Goal: Answer question/provide support: Answer question/provide support

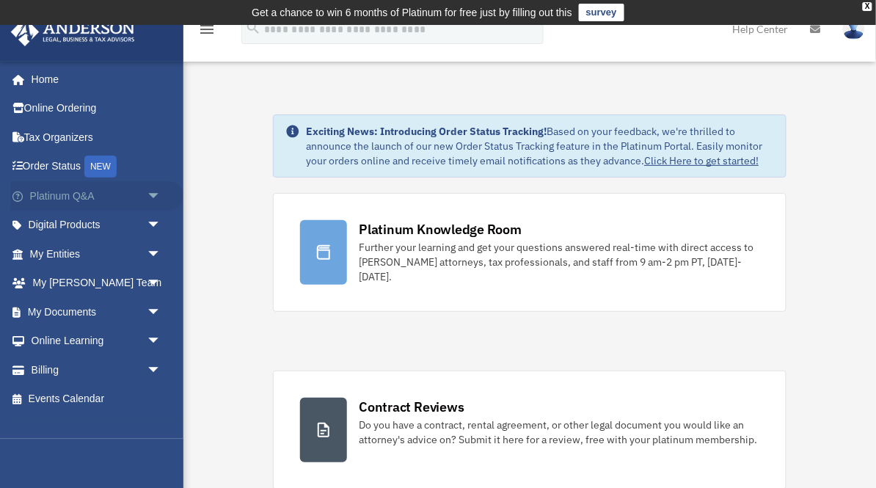
click at [101, 195] on link "Platinum Q&A arrow_drop_down" at bounding box center [96, 195] width 173 height 29
click at [153, 195] on span "arrow_drop_down" at bounding box center [161, 196] width 29 height 30
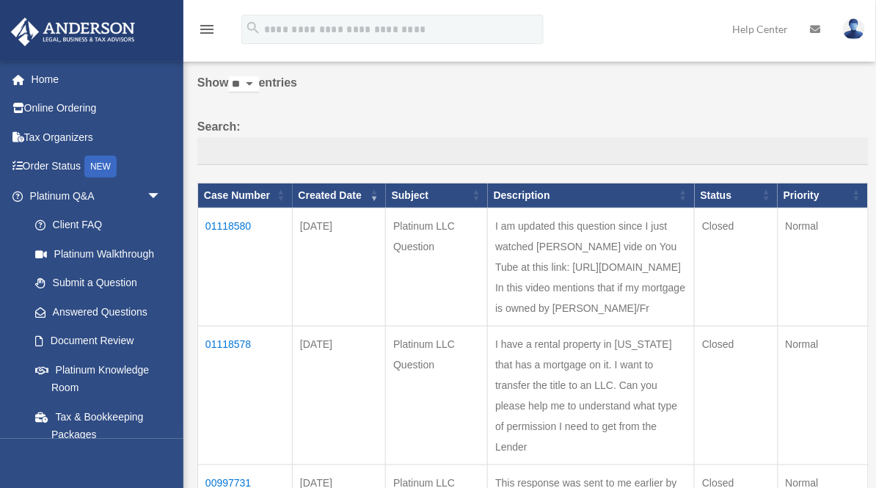
scroll to position [56, 0]
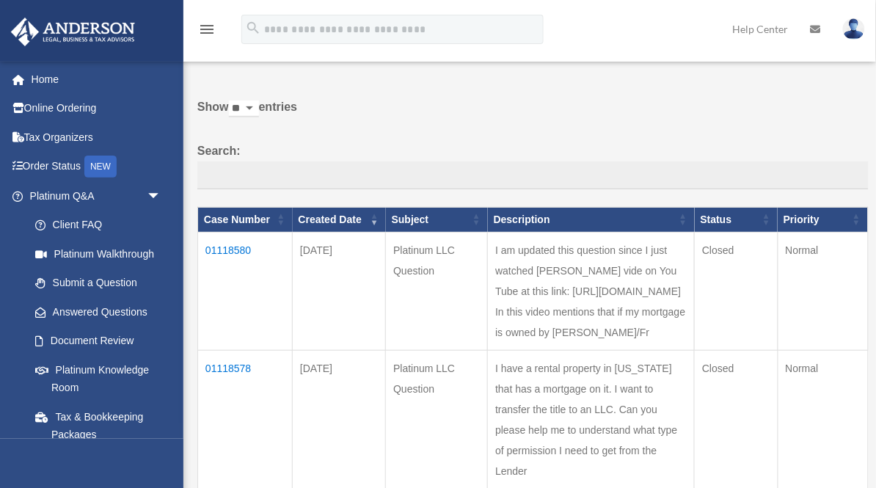
click at [238, 262] on td "01118580" at bounding box center [245, 291] width 95 height 118
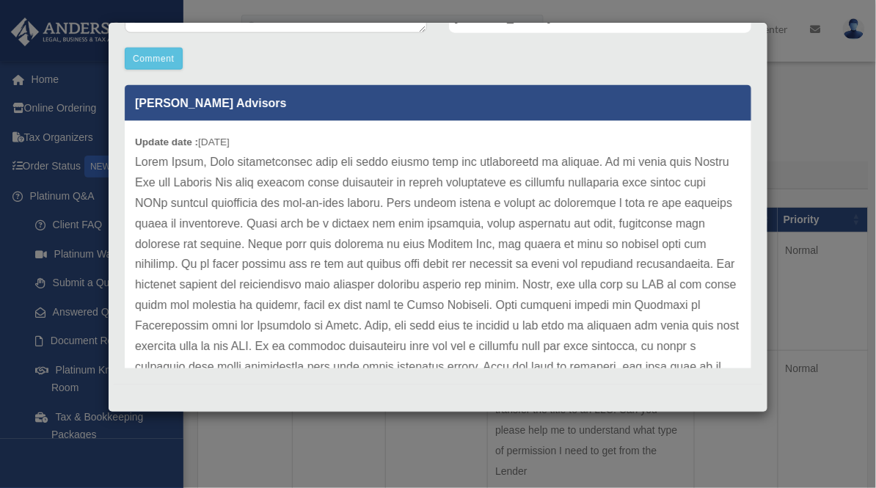
scroll to position [184, 0]
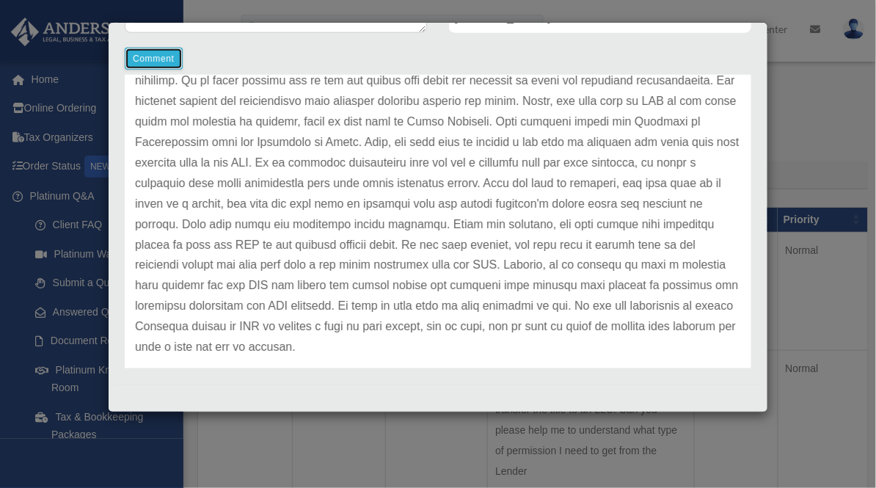
click at [153, 57] on button "Comment" at bounding box center [154, 59] width 58 height 22
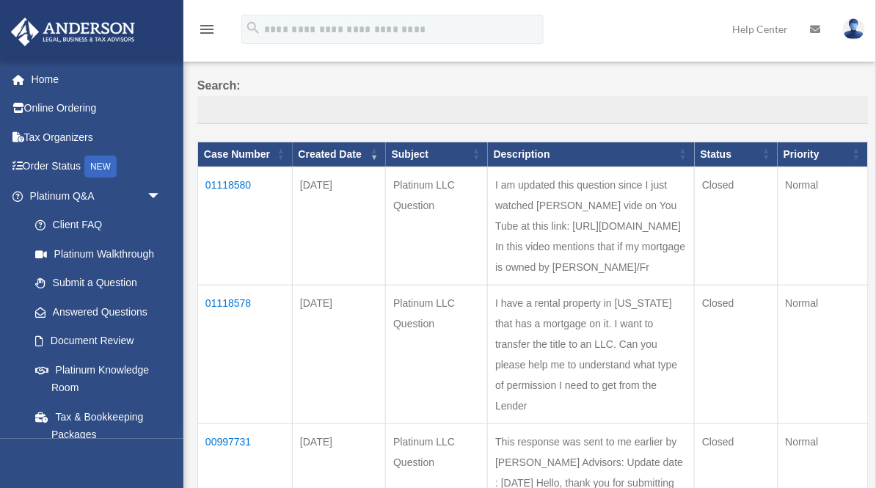
scroll to position [125, 0]
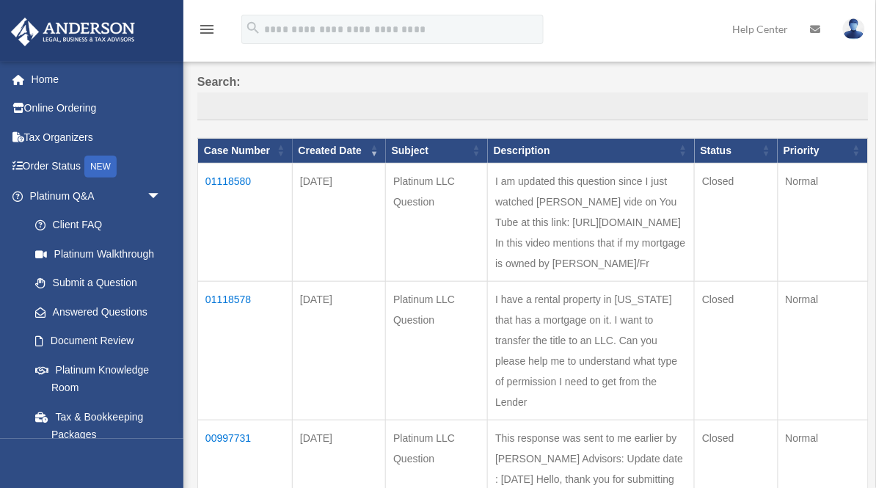
click at [235, 193] on td "01118580" at bounding box center [245, 222] width 95 height 118
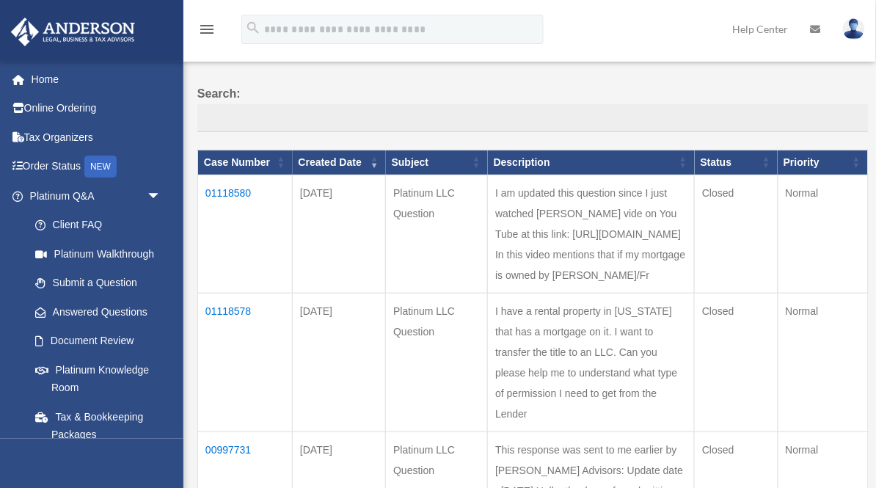
scroll to position [115, 0]
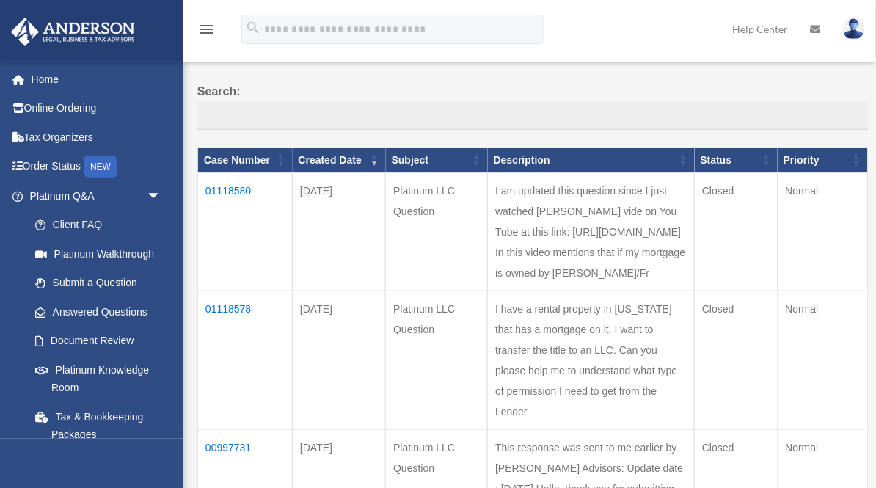
click at [244, 203] on td "01118580" at bounding box center [245, 231] width 95 height 118
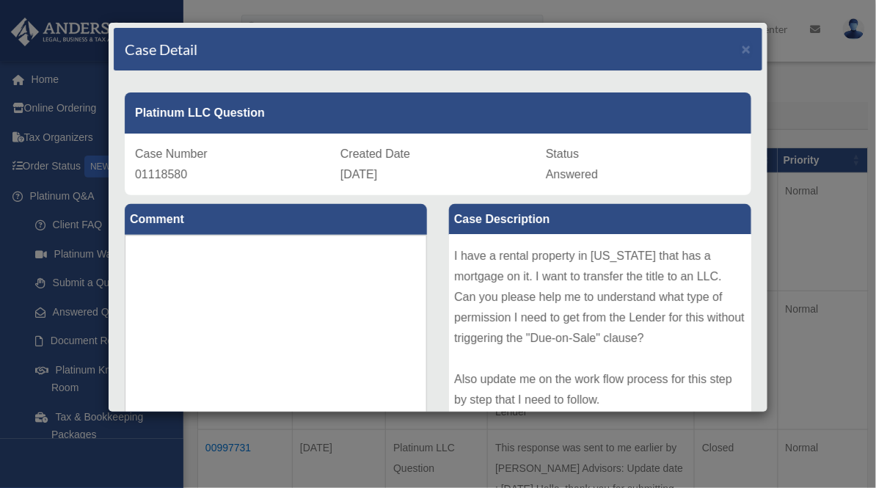
scroll to position [200, 0]
click at [307, 301] on textarea at bounding box center [276, 345] width 302 height 220
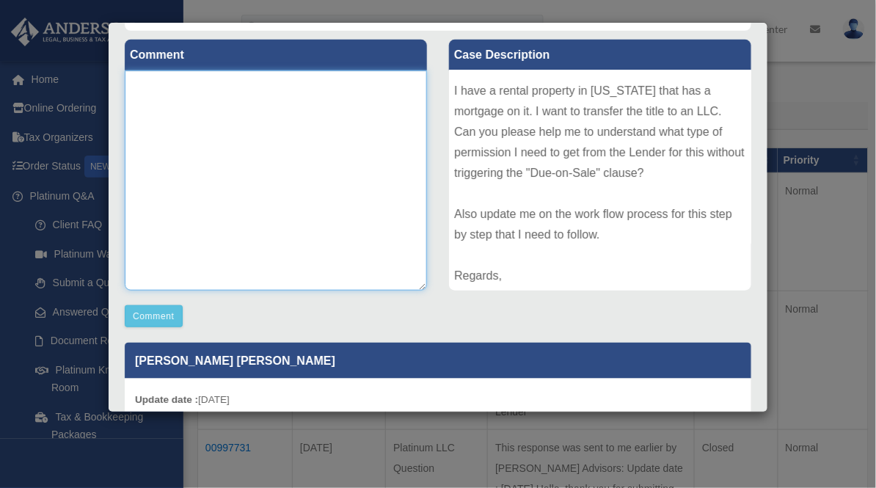
scroll to position [0, 0]
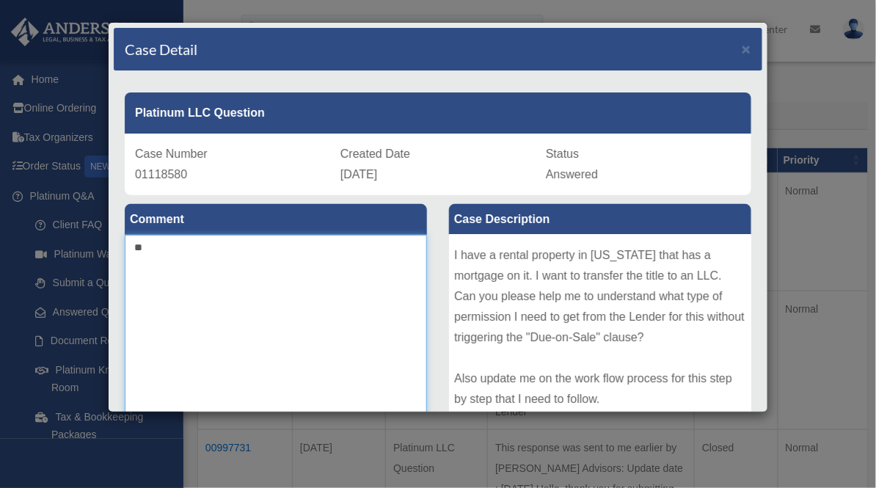
type textarea "*"
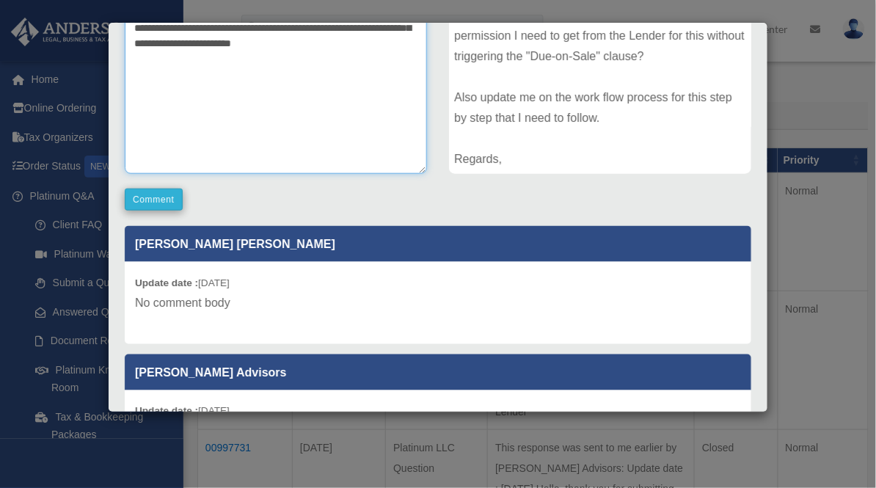
type textarea "**********"
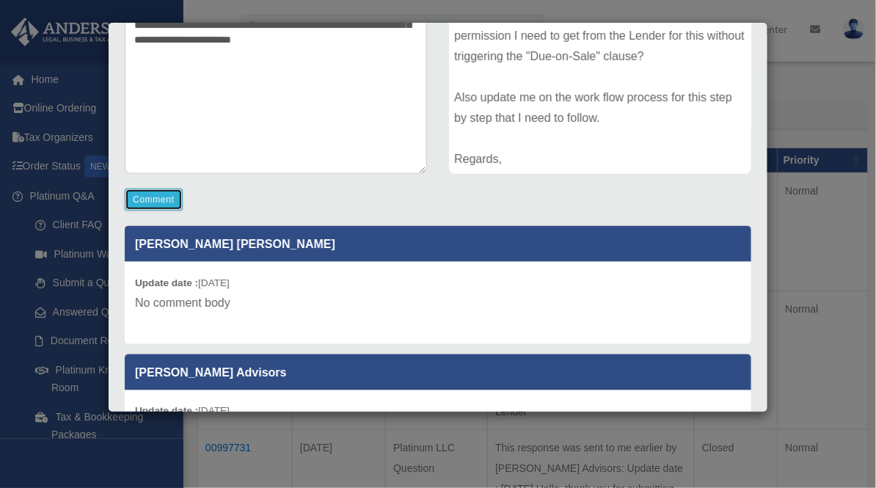
scroll to position [281, 0]
click at [149, 204] on button "Comment" at bounding box center [154, 200] width 58 height 22
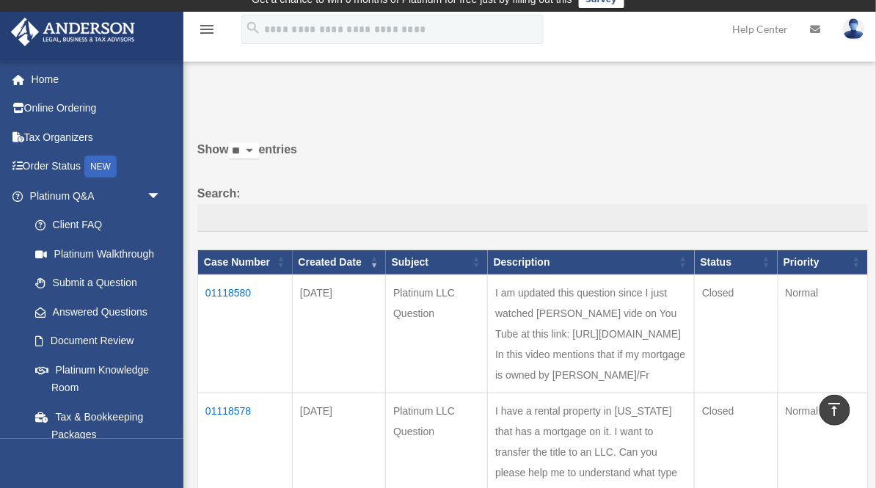
scroll to position [0, 0]
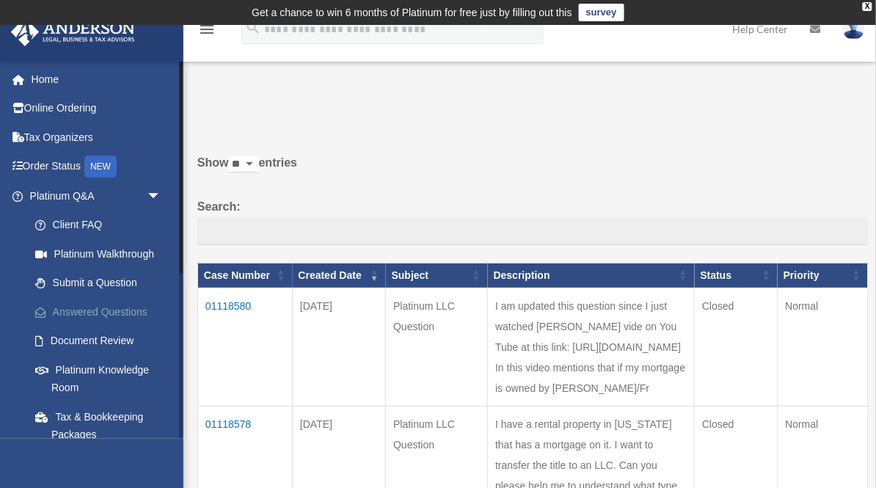
click at [110, 310] on link "Answered Questions" at bounding box center [102, 311] width 163 height 29
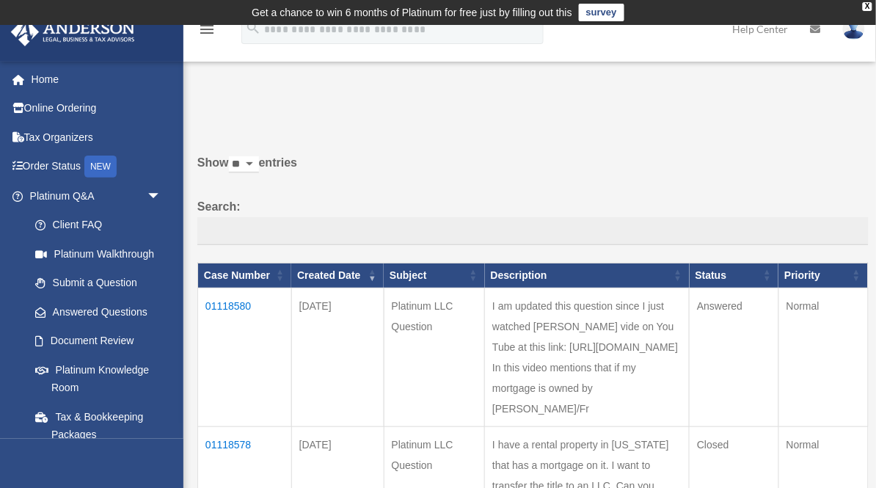
click at [224, 320] on td "01118580" at bounding box center [245, 357] width 94 height 139
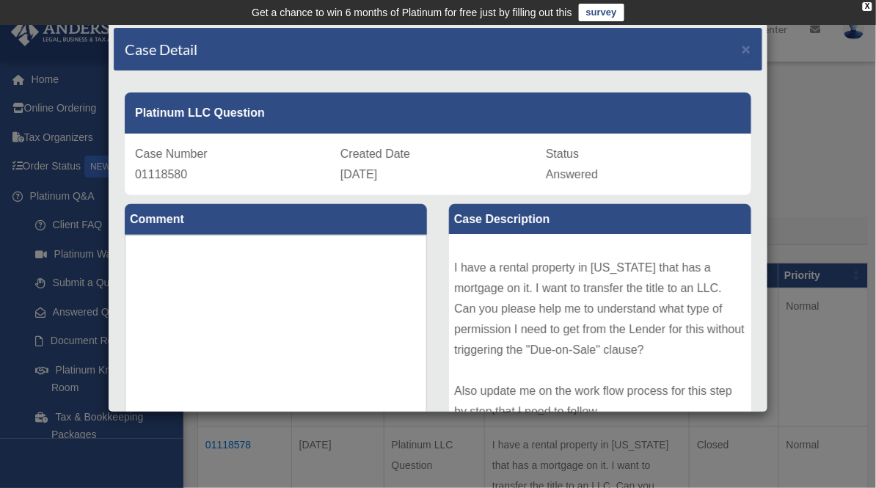
scroll to position [242, 0]
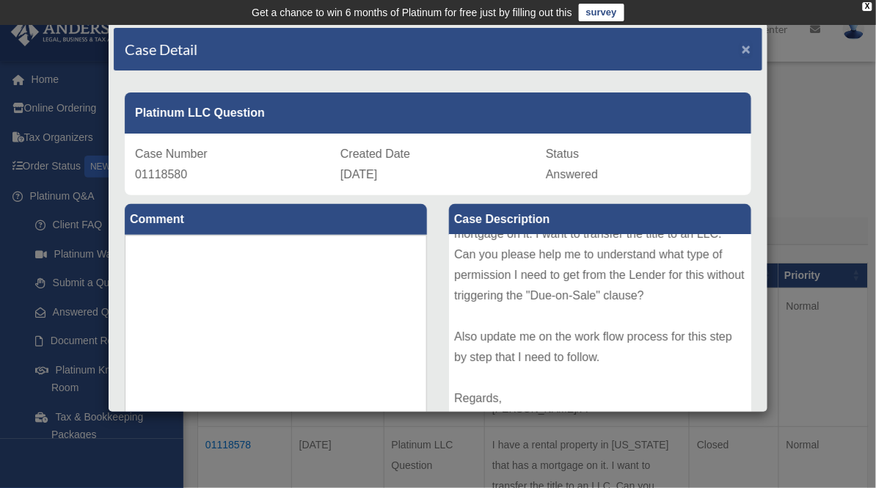
click at [746, 52] on span "×" at bounding box center [747, 48] width 10 height 17
